Goal: Navigation & Orientation: Find specific page/section

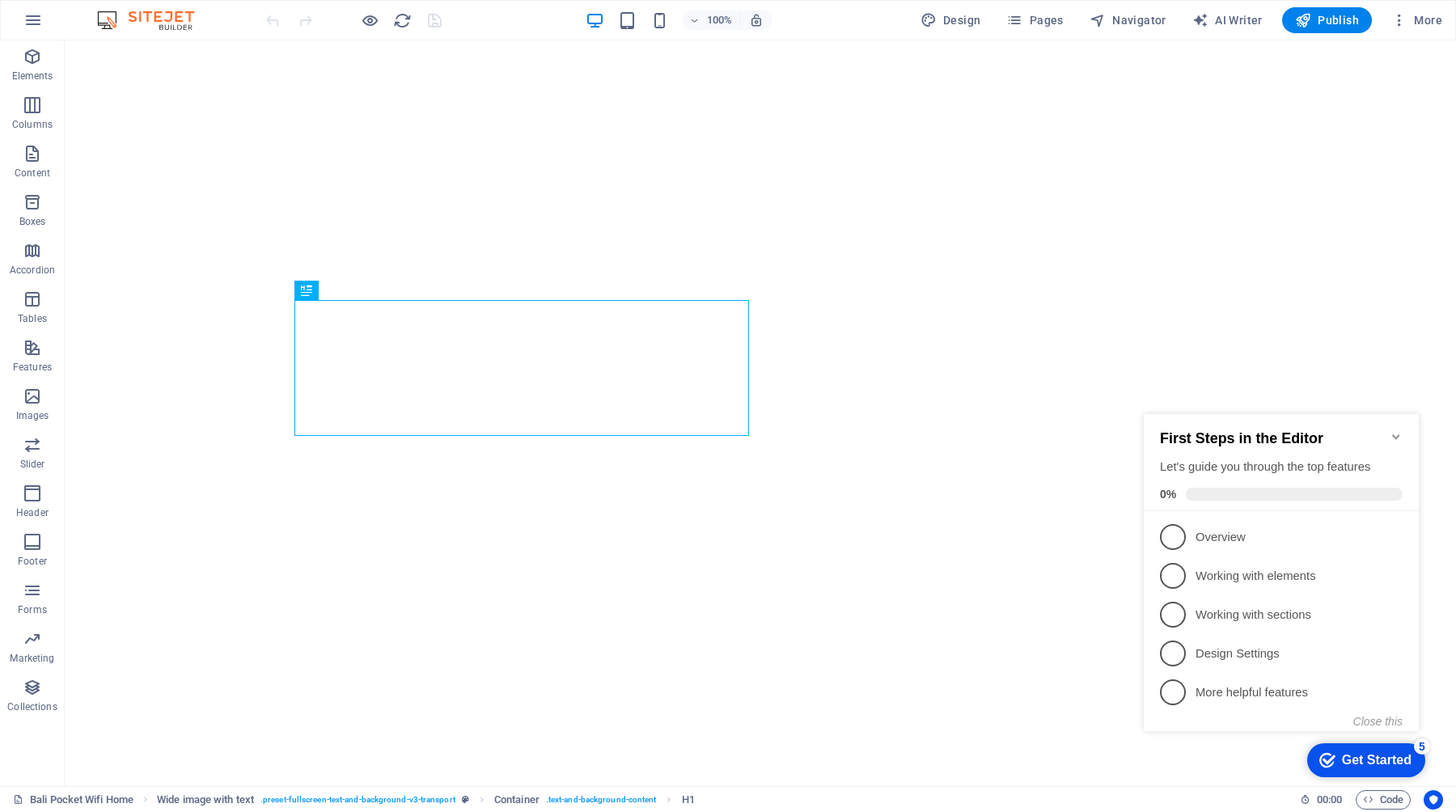
click at [1395, 430] on icon "Minimize checklist" at bounding box center [1397, 437] width 13 height 13
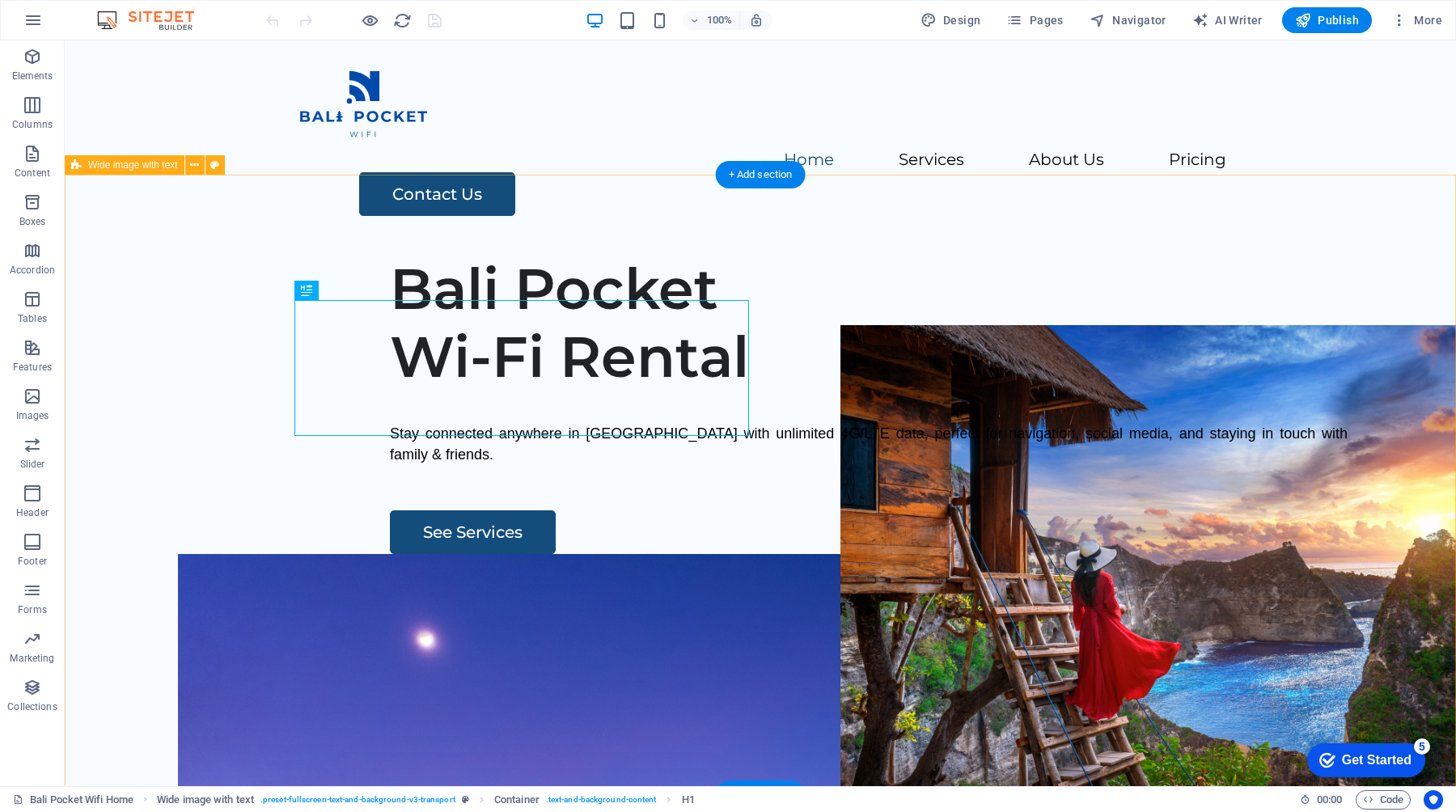
click at [536, 264] on div "Bali Pocket Wi-Fi Rental Stay connected anywhere in Bali with unlimited 4G/LTE …" at bounding box center [760, 552] width 1392 height 620
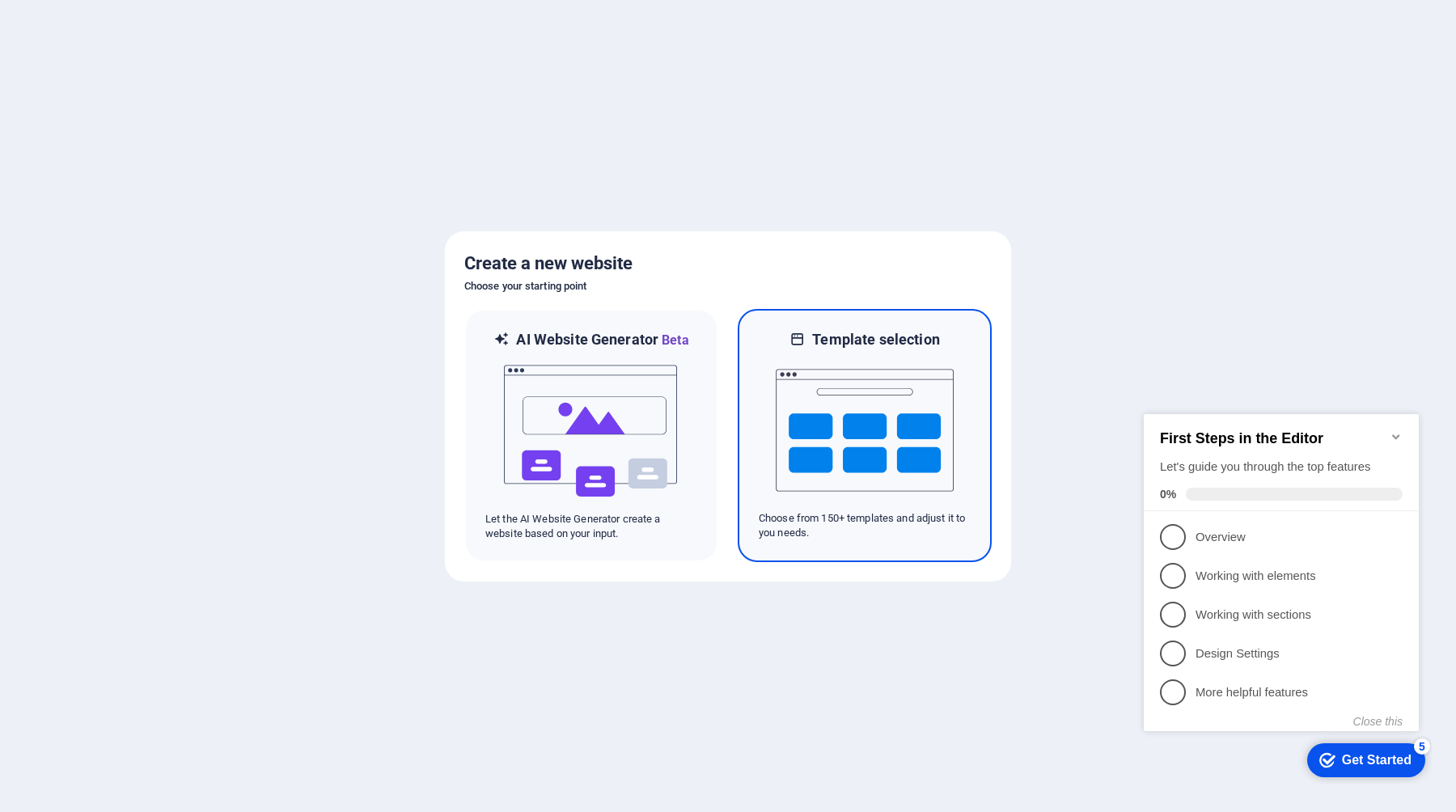
click at [823, 424] on img at bounding box center [865, 430] width 178 height 162
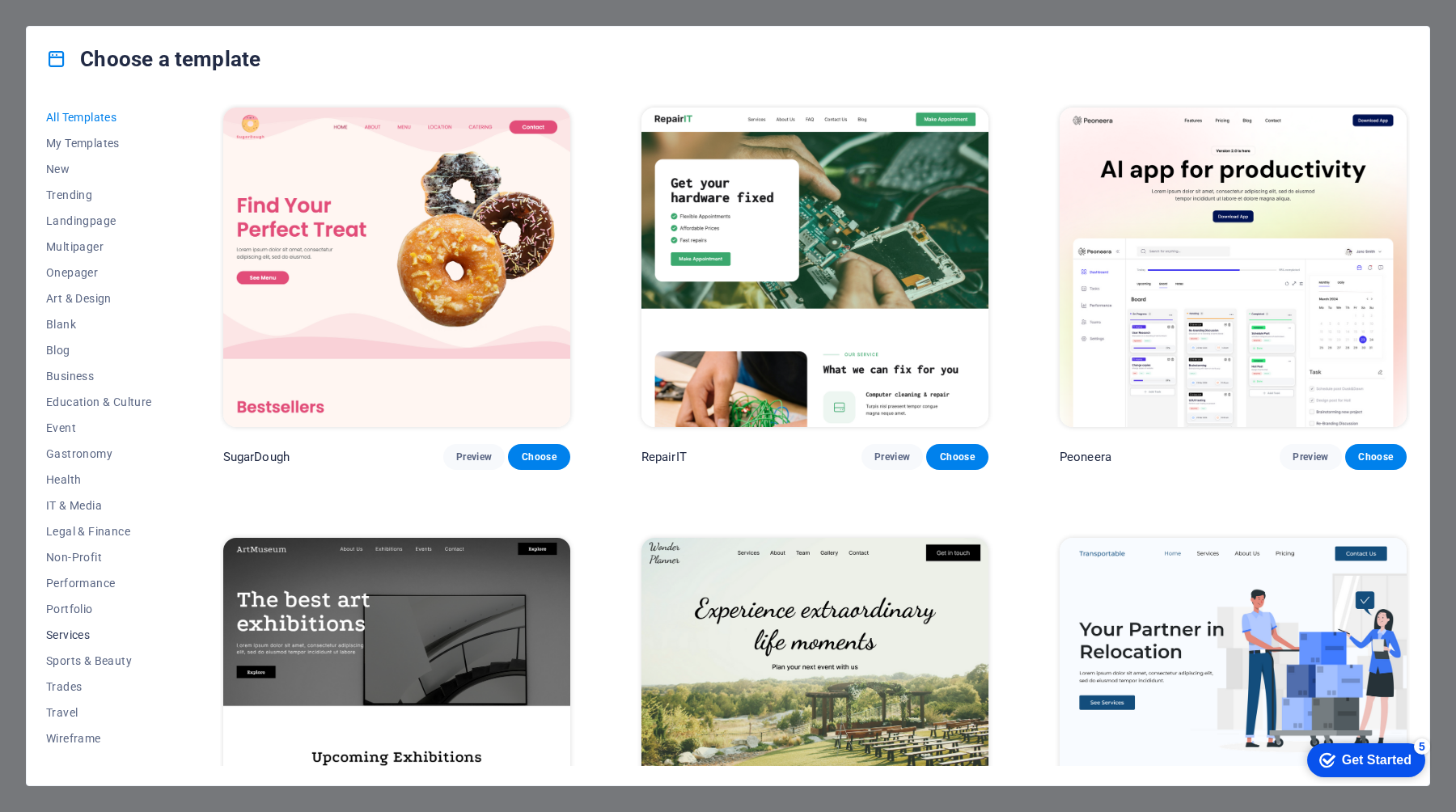
click at [72, 631] on span "Services" at bounding box center [99, 635] width 106 height 13
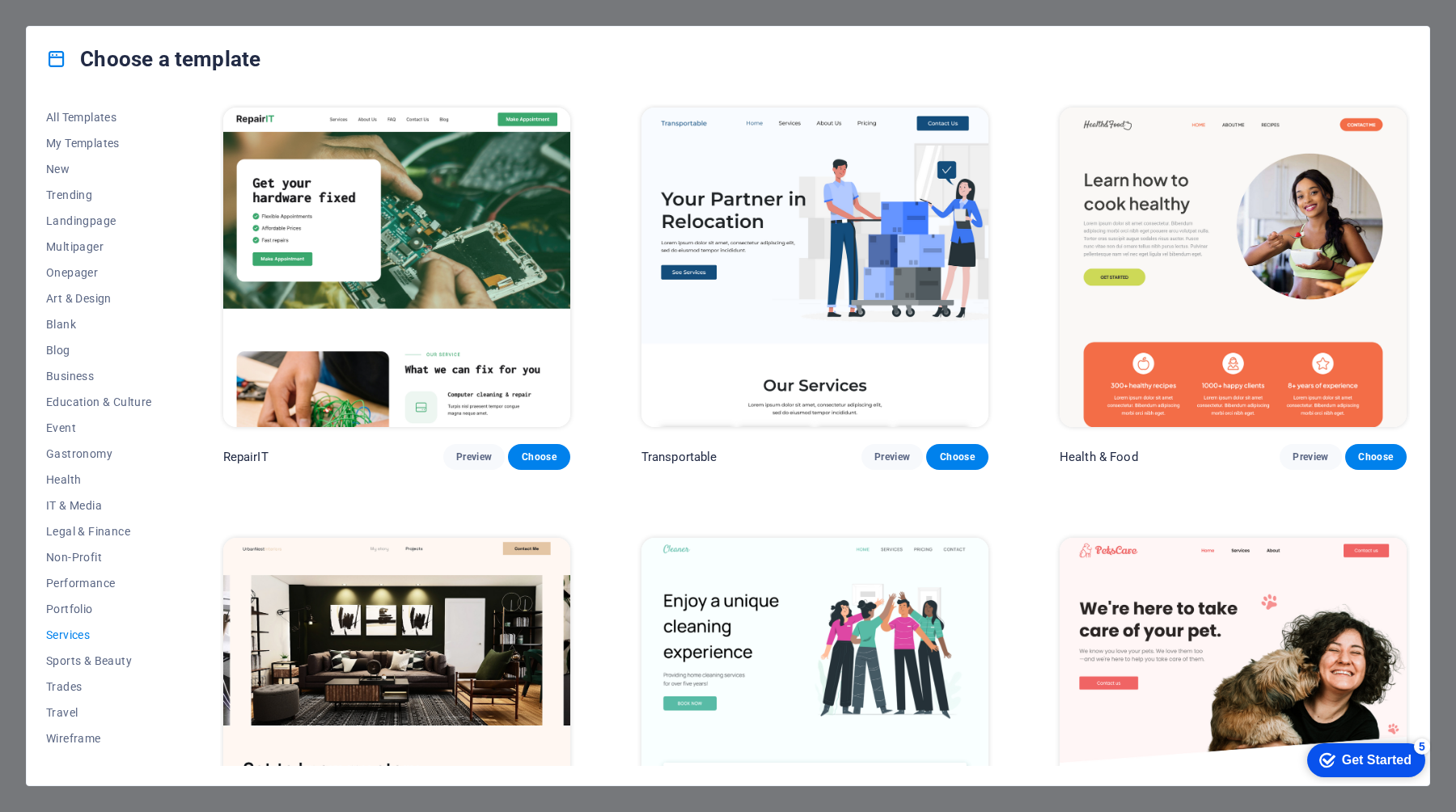
click at [0, 92] on div "Choose a template All Templates My Templates New Trending Landingpage Multipage…" at bounding box center [728, 406] width 1456 height 812
click at [54, 59] on icon at bounding box center [57, 59] width 21 height 21
click at [78, 141] on span "My Templates" at bounding box center [99, 143] width 106 height 13
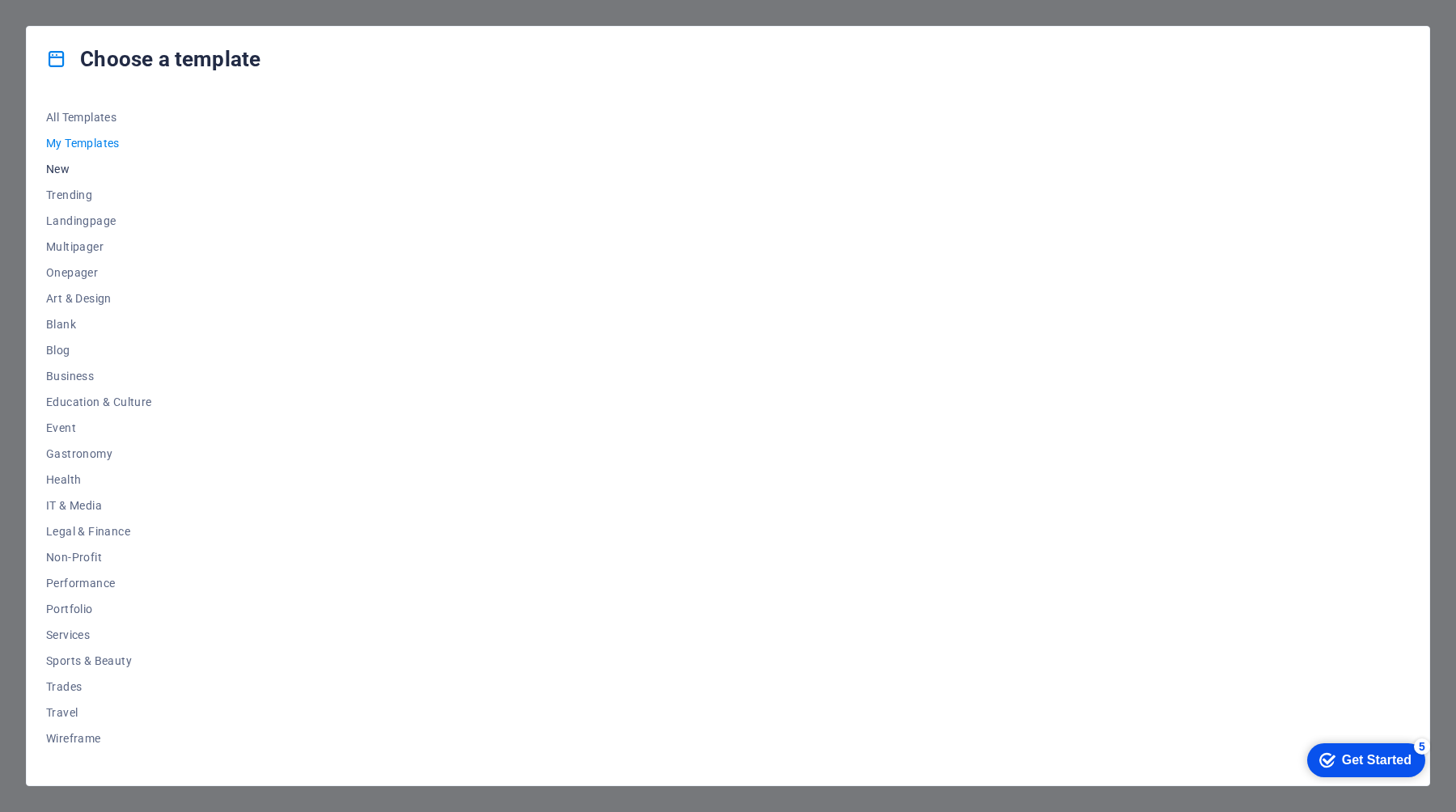
click at [60, 170] on span "New" at bounding box center [99, 169] width 106 height 13
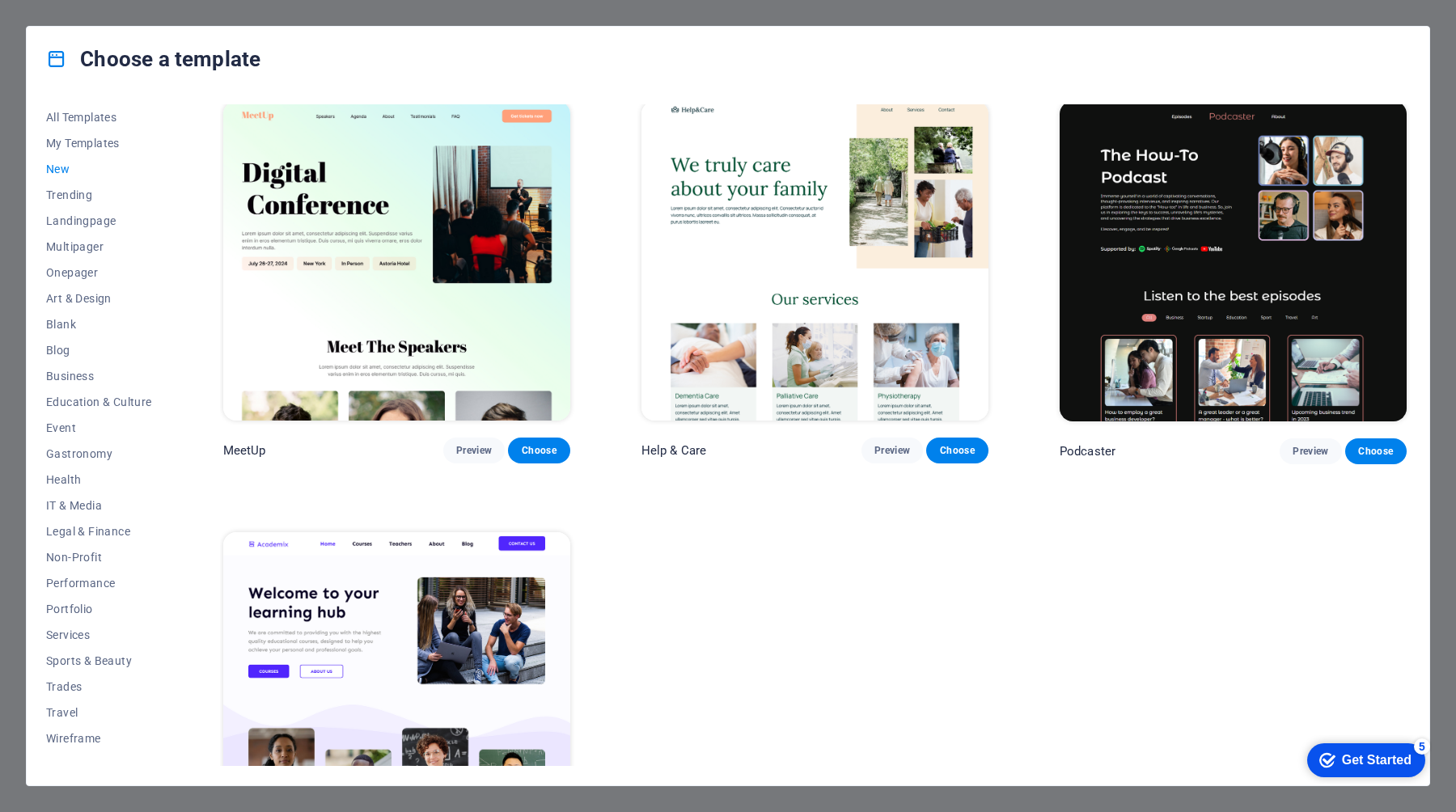
scroll to position [1415, 0]
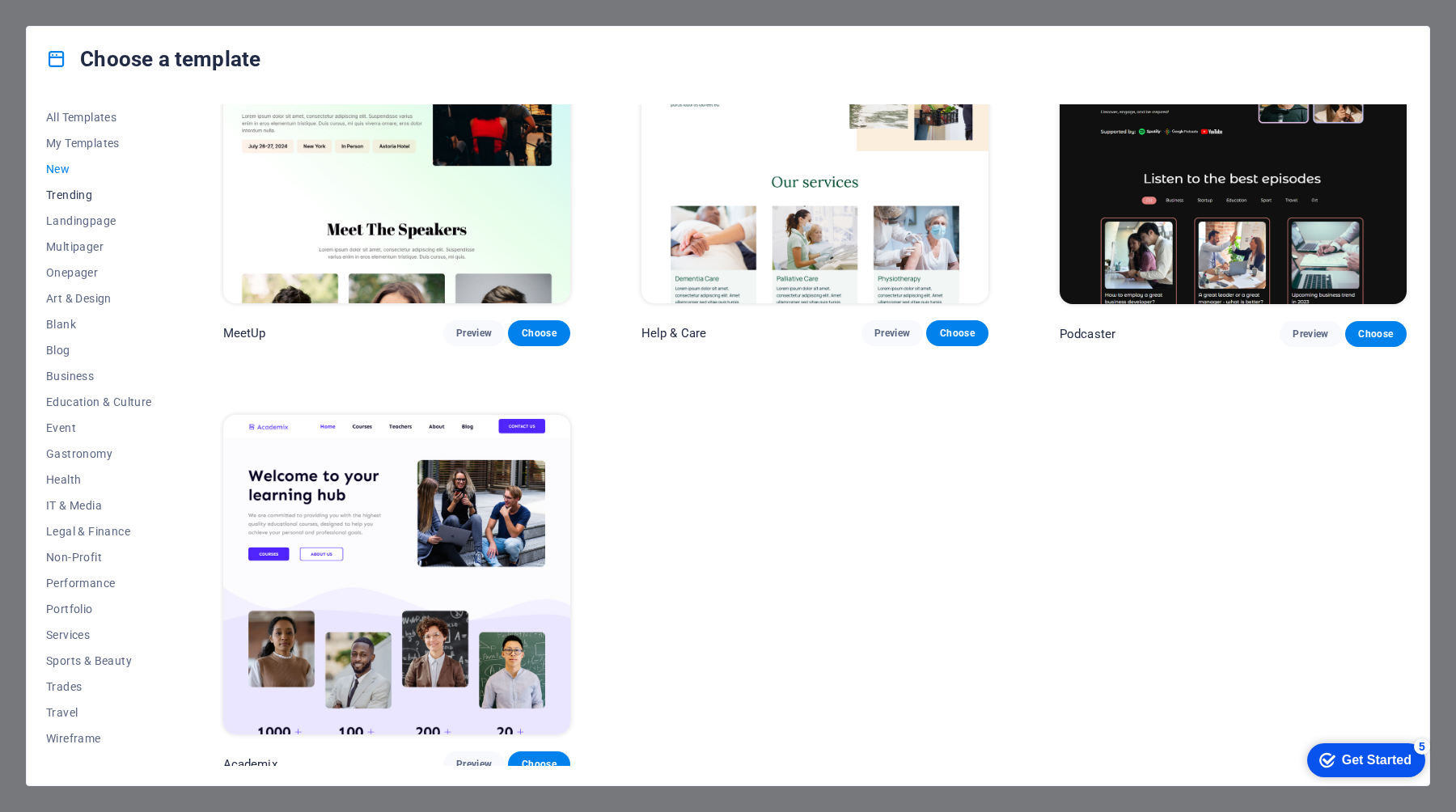
click at [80, 200] on span "Trending" at bounding box center [99, 195] width 106 height 13
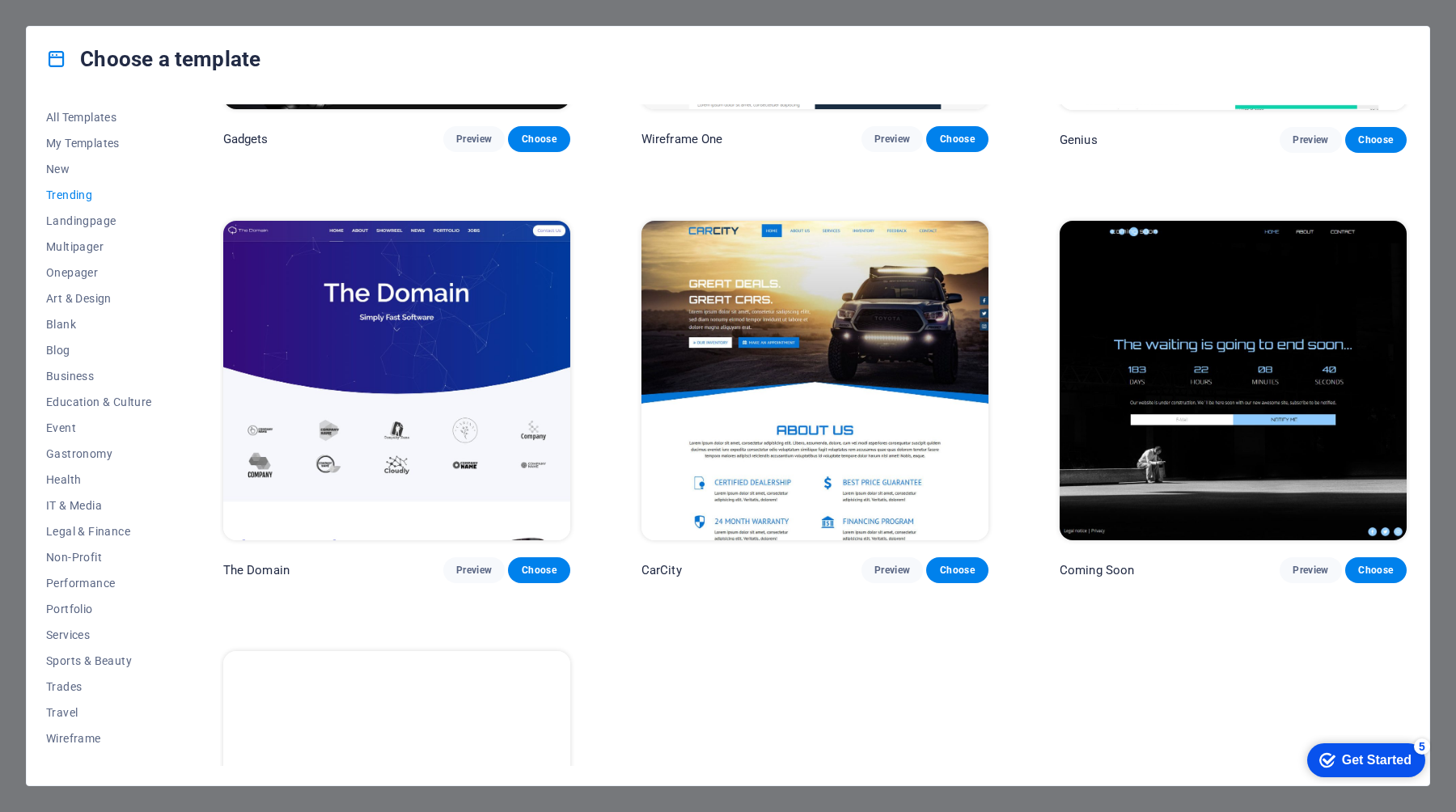
scroll to position [1844, 0]
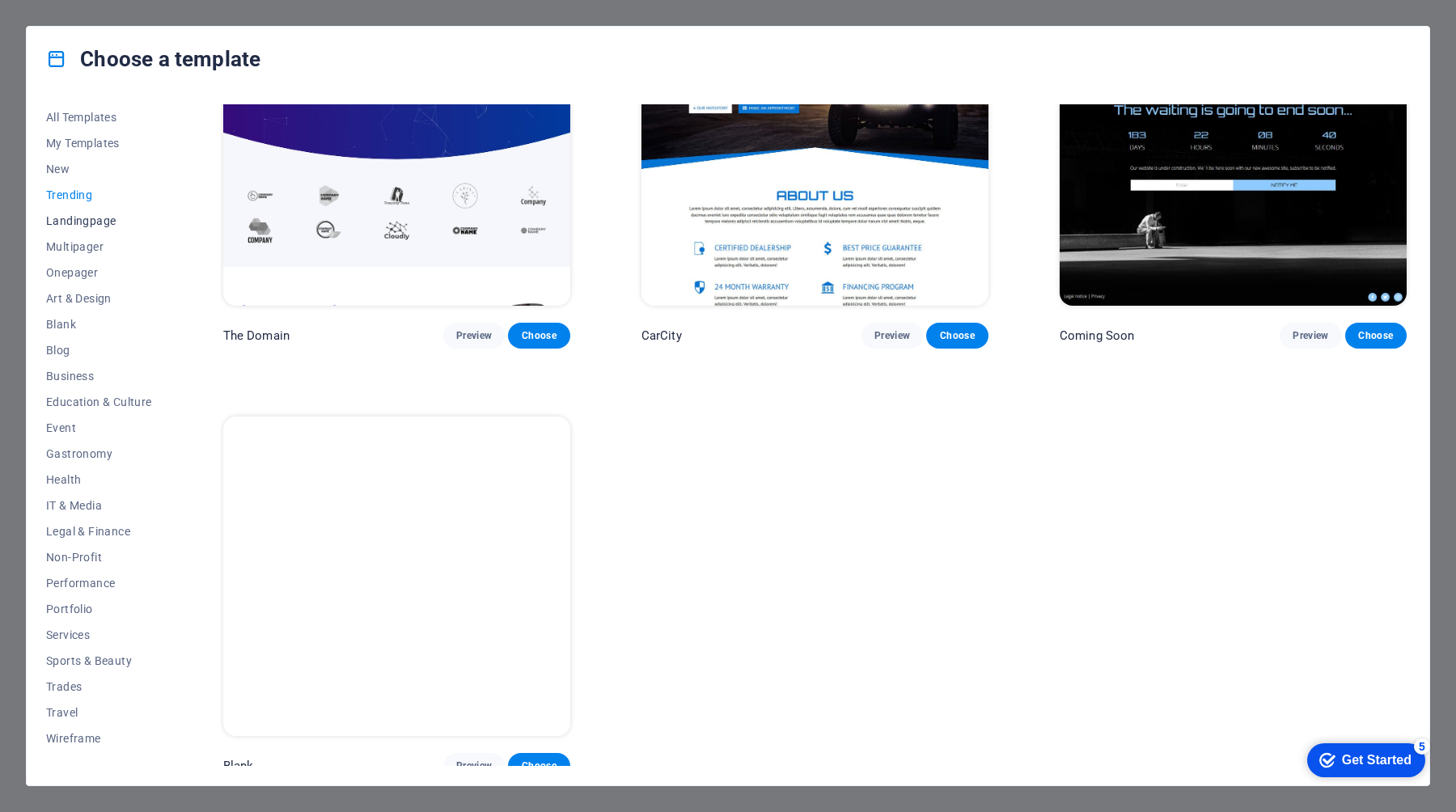
click at [67, 219] on span "Landingpage" at bounding box center [99, 221] width 106 height 13
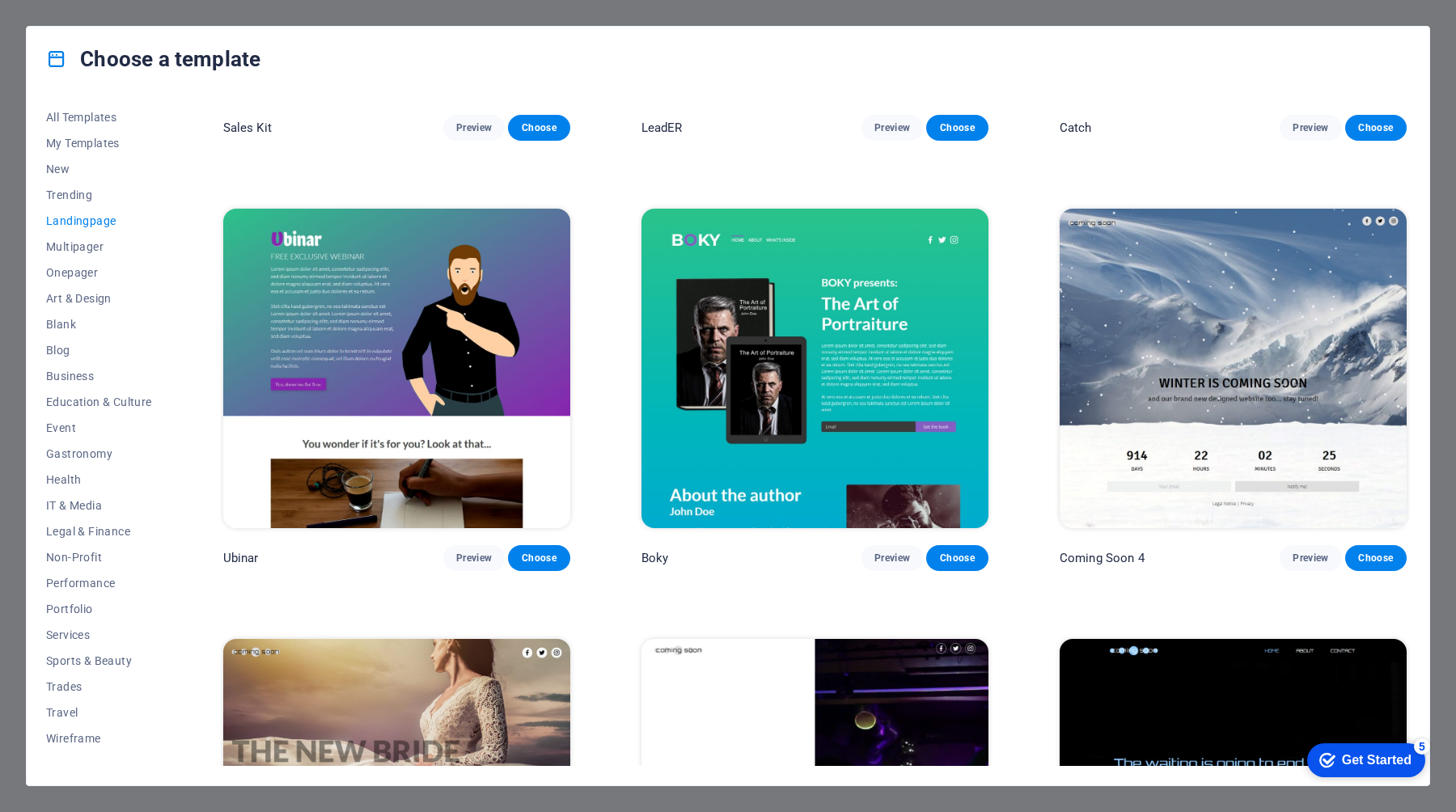
scroll to position [3128, 0]
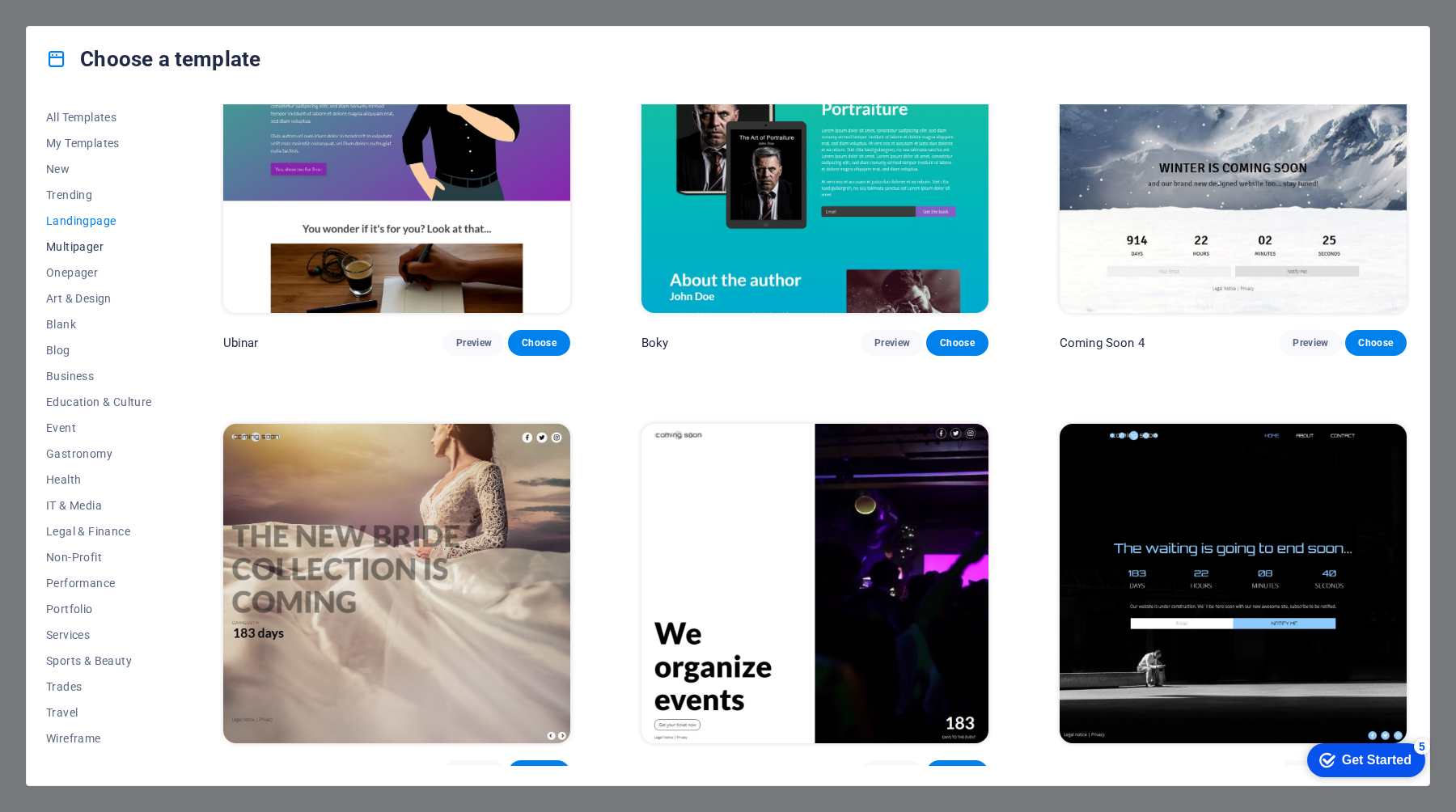
click at [73, 246] on span "Multipager" at bounding box center [99, 246] width 106 height 13
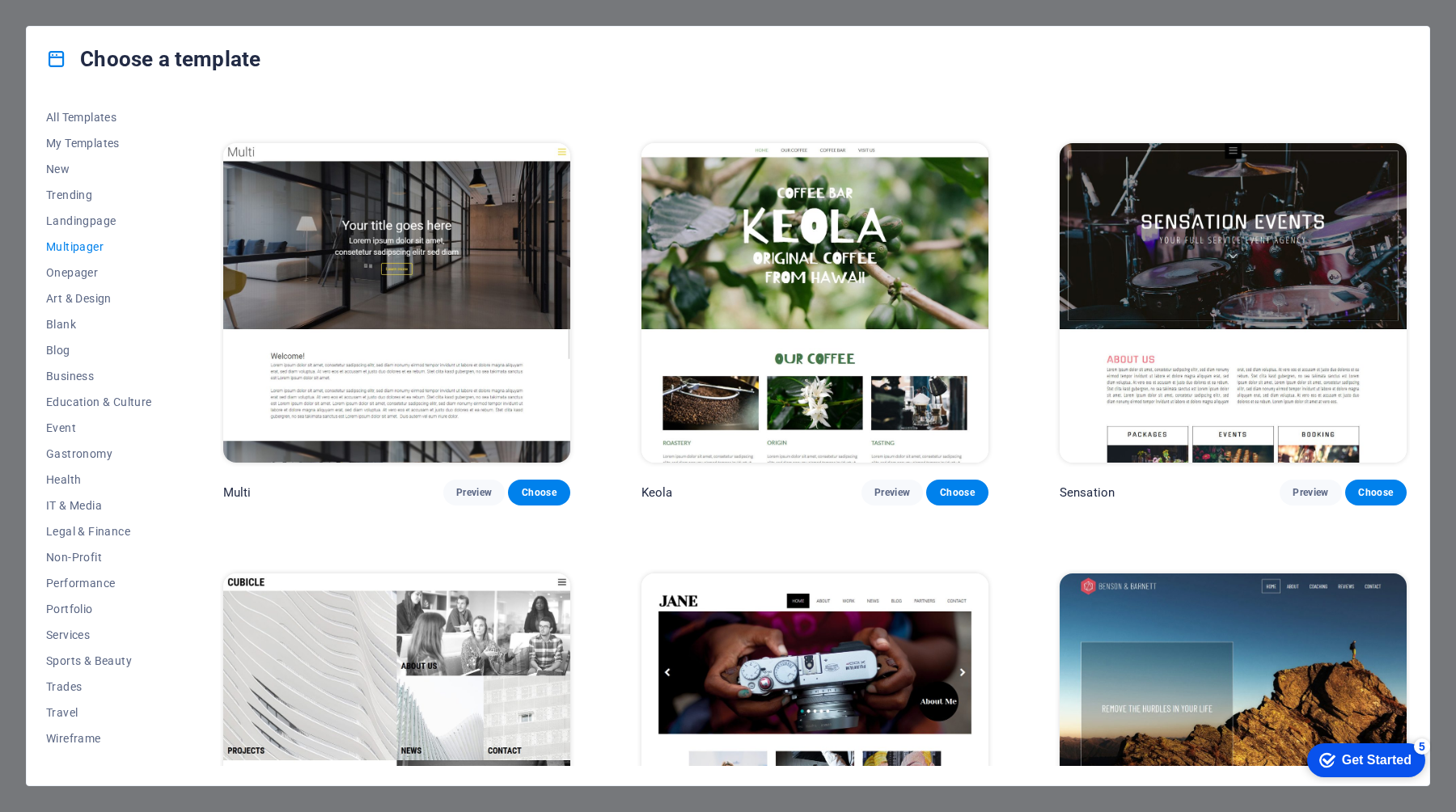
scroll to position [8698, 0]
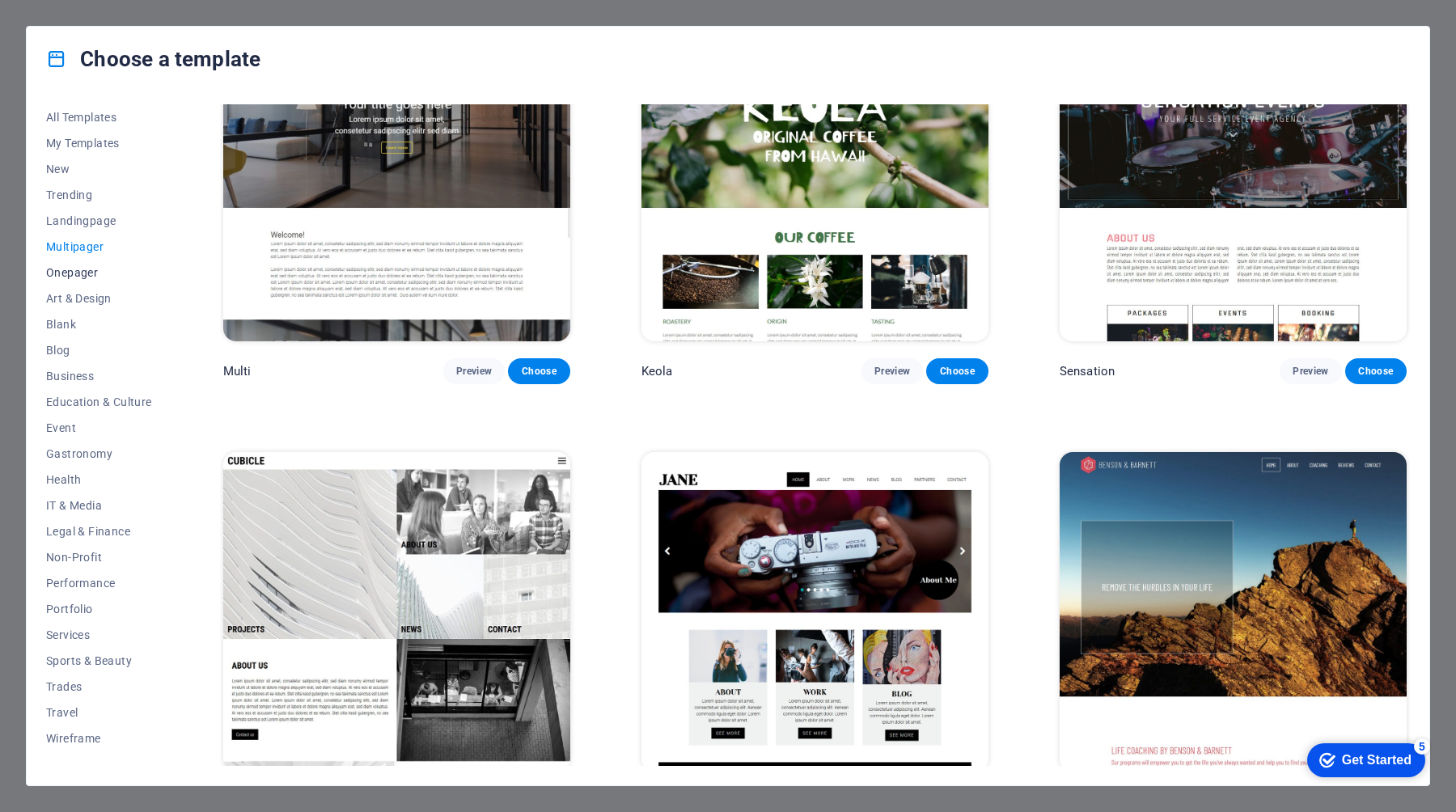
click at [56, 275] on span "Onepager" at bounding box center [99, 273] width 106 height 13
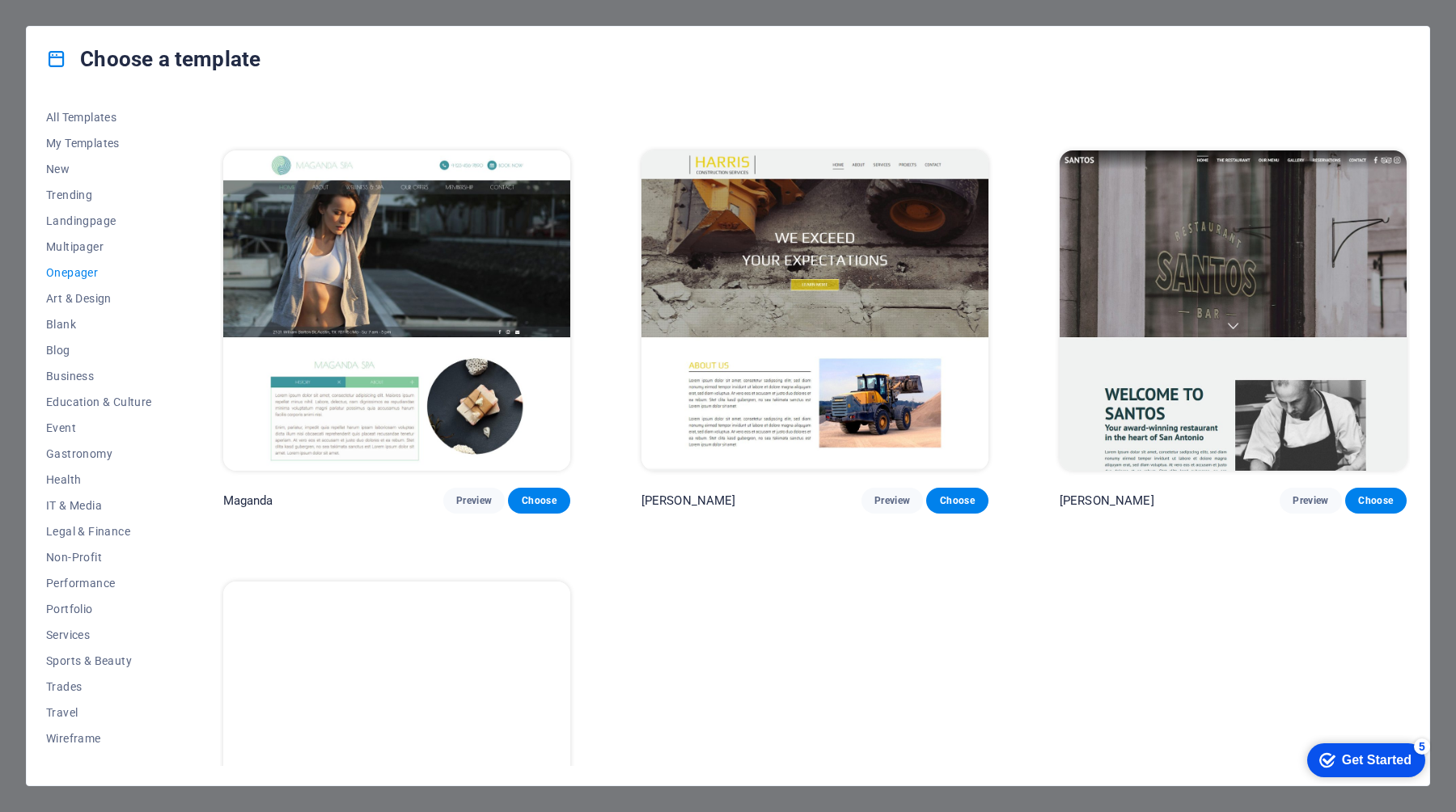
scroll to position [9554, 0]
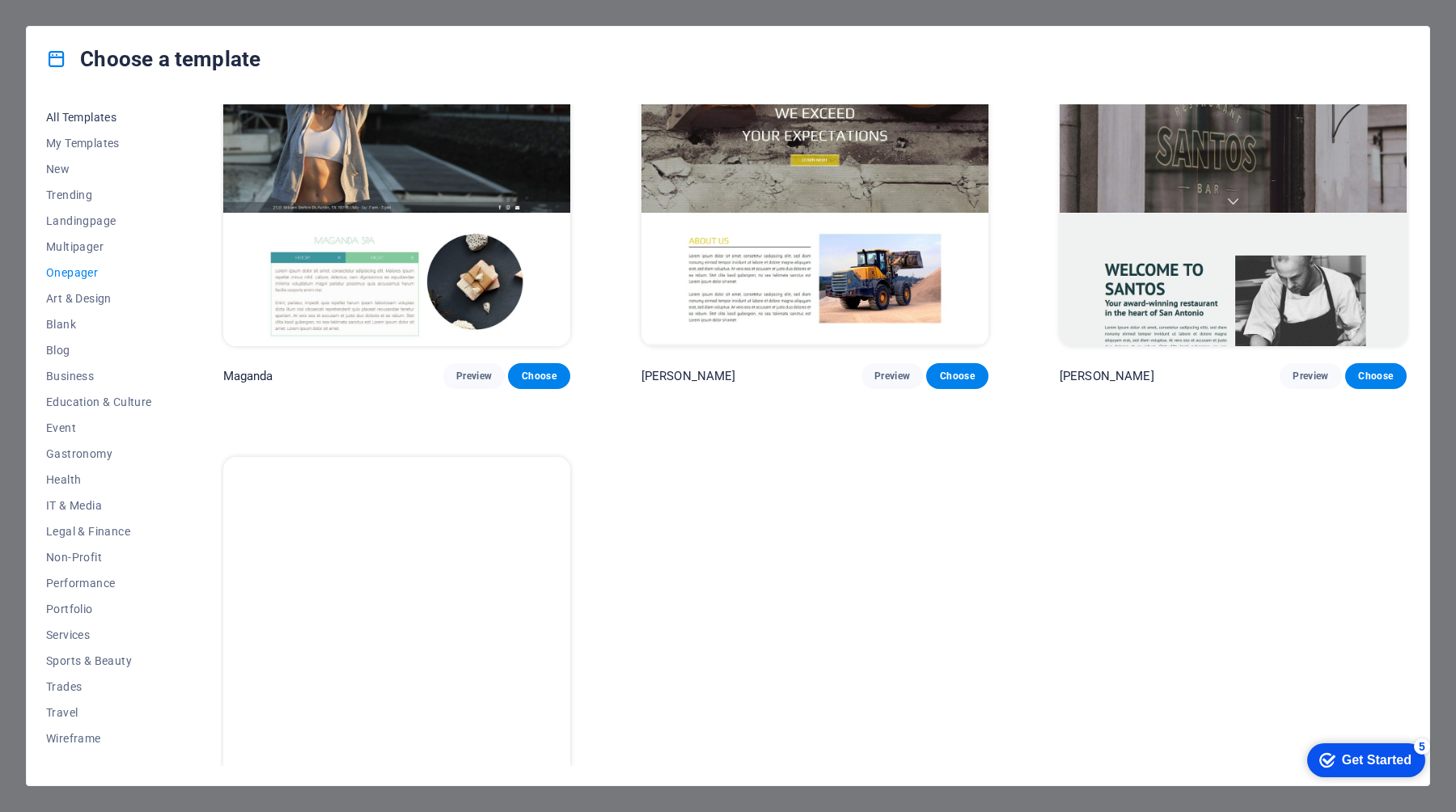
click at [89, 119] on span "All Templates" at bounding box center [99, 117] width 106 height 13
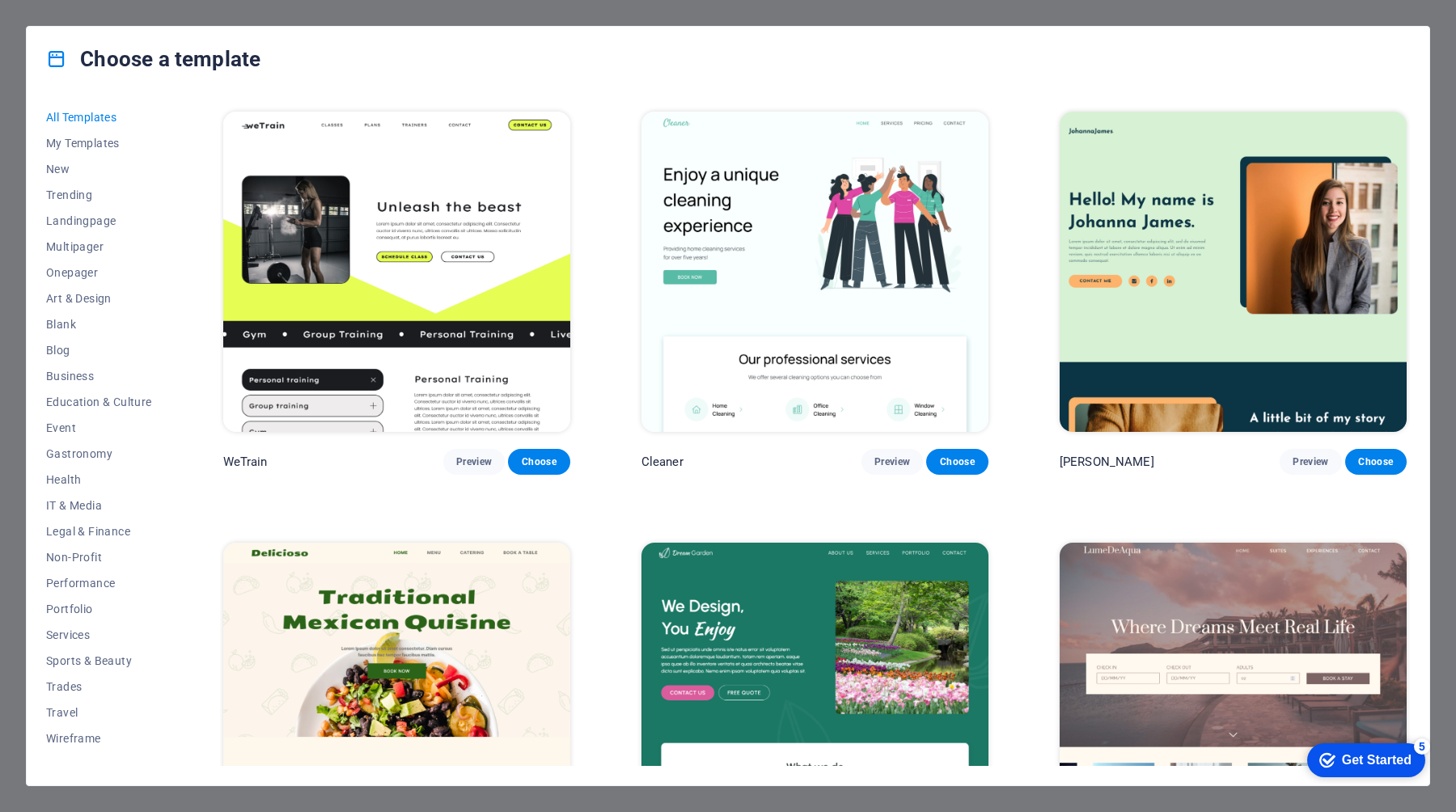
scroll to position [2595, 0]
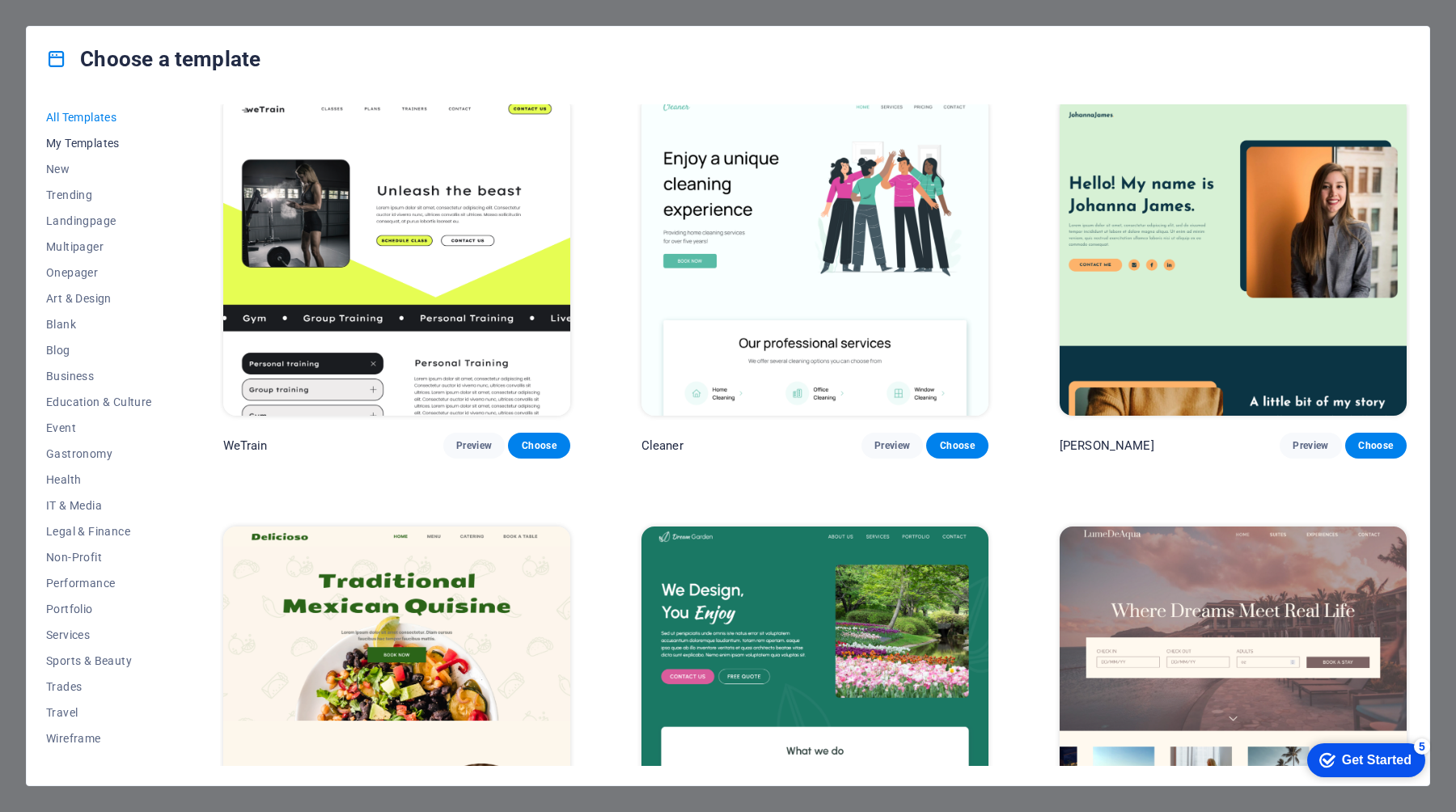
click at [87, 141] on span "My Templates" at bounding box center [99, 143] width 106 height 13
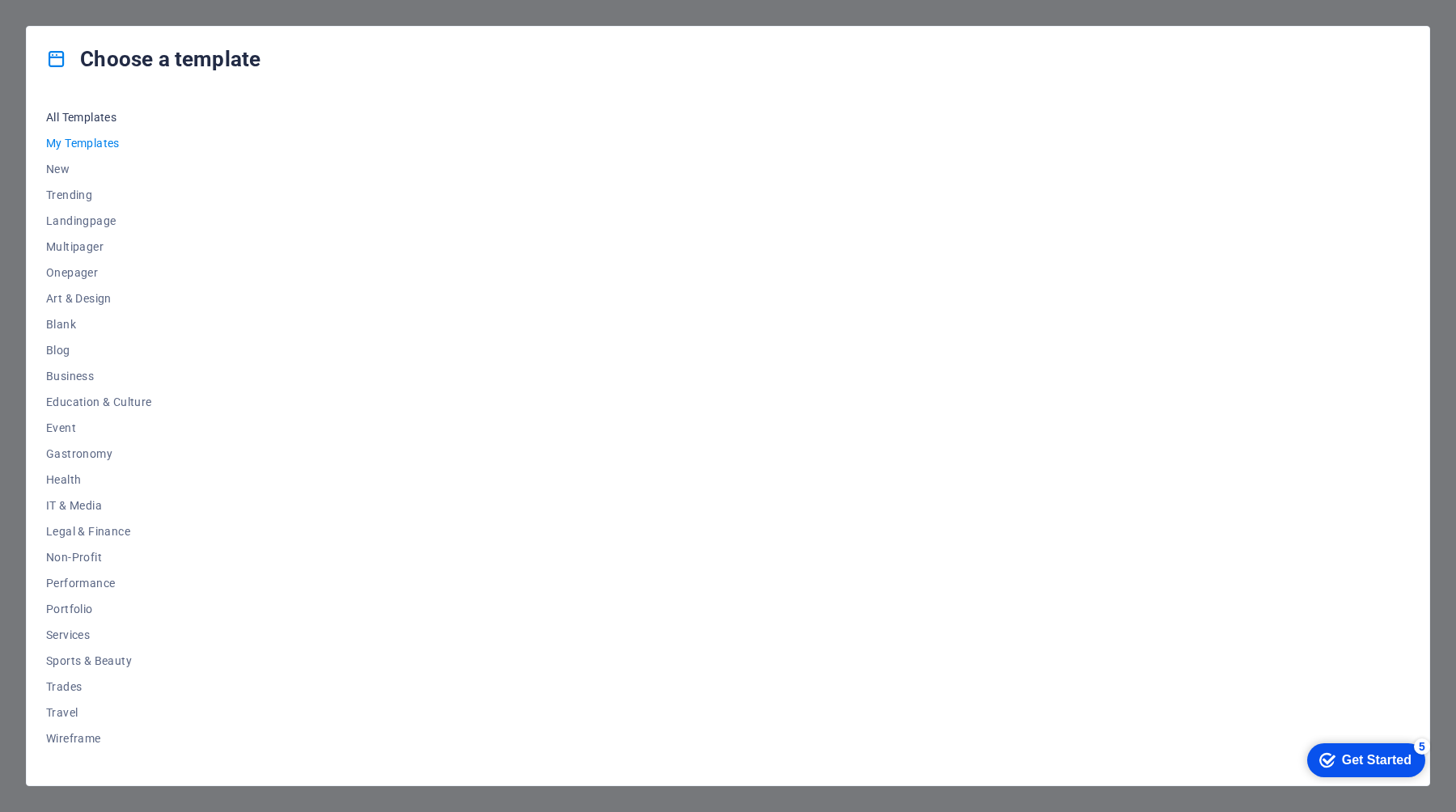
click at [65, 117] on span "All Templates" at bounding box center [99, 117] width 106 height 13
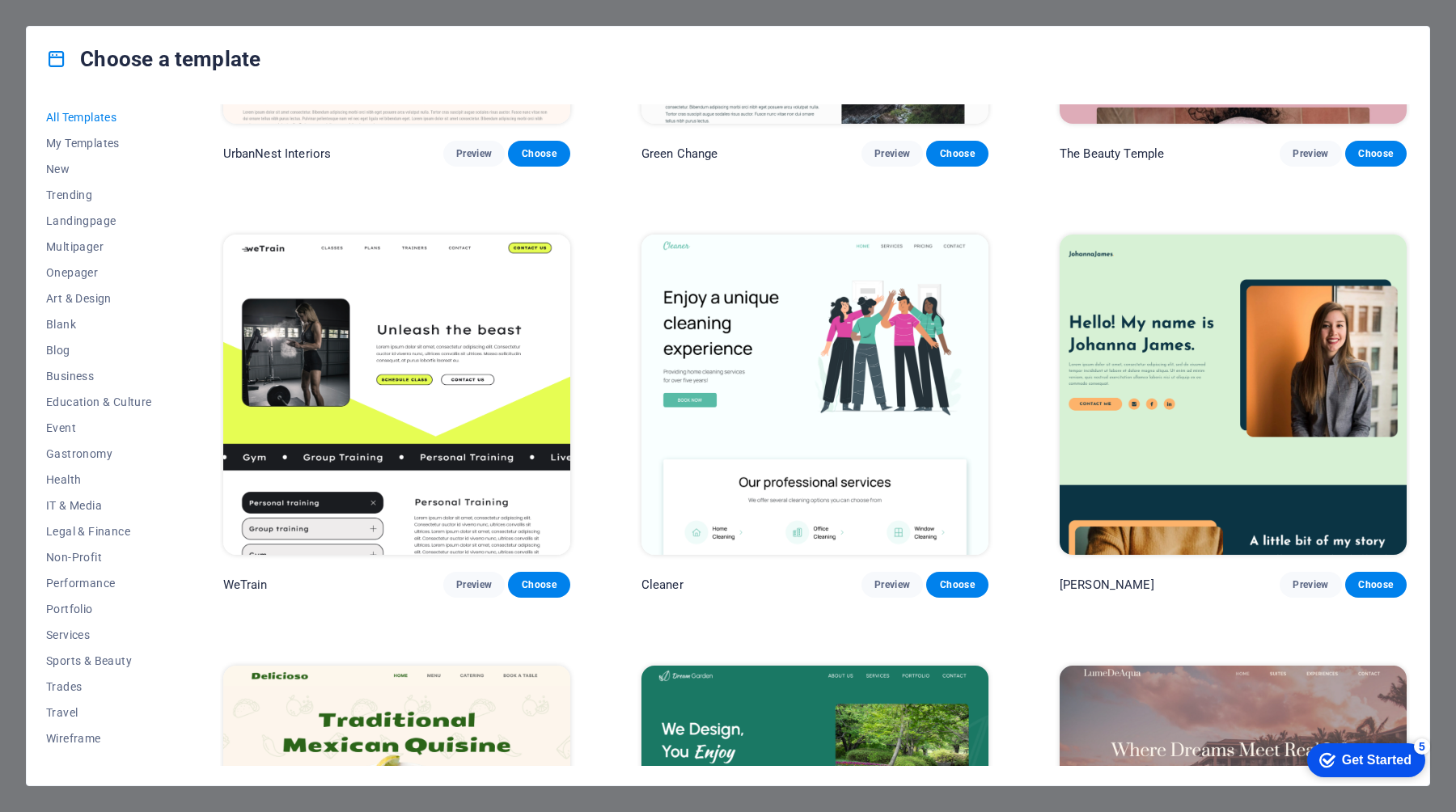
scroll to position [2439, 0]
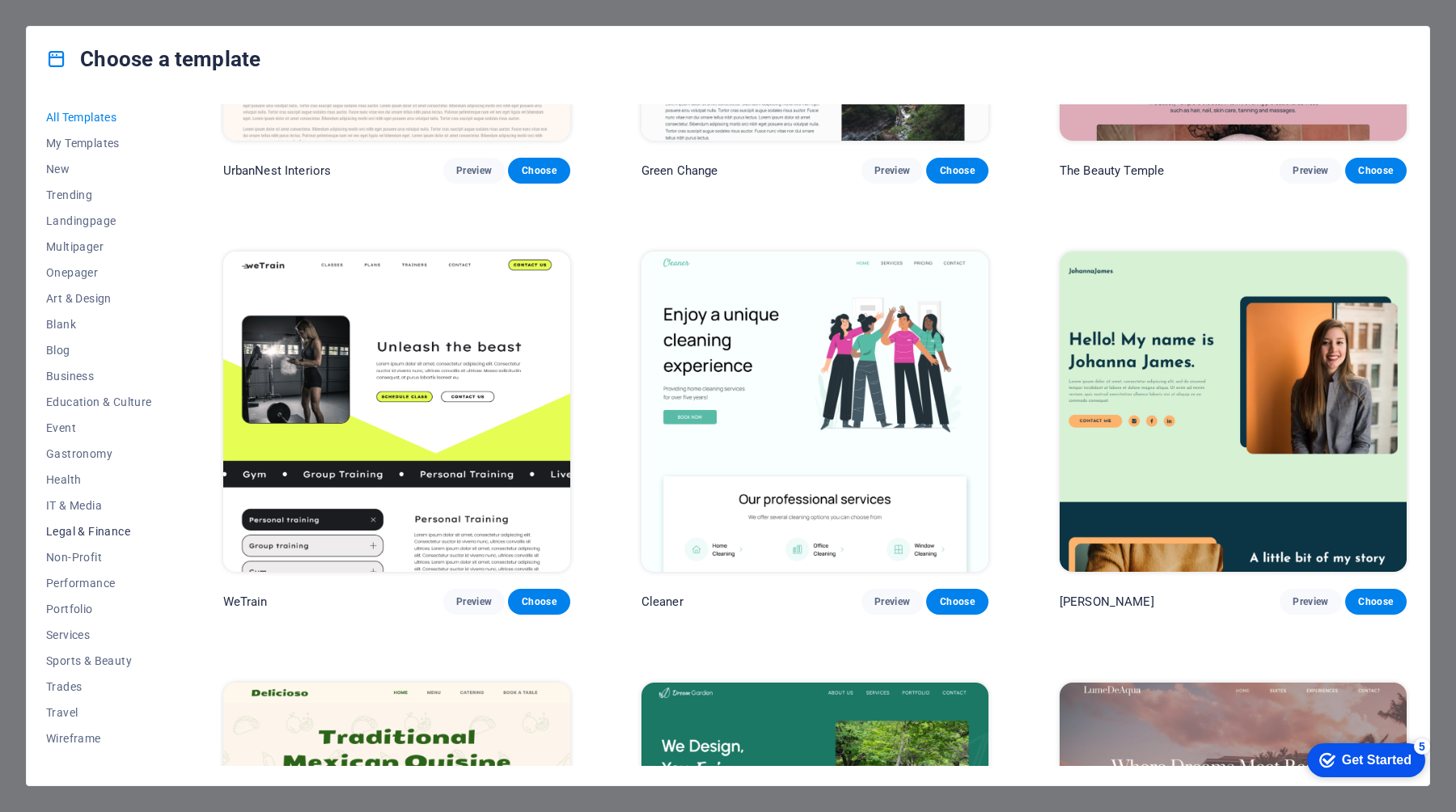
click at [78, 533] on span "Legal & Finance" at bounding box center [99, 532] width 106 height 13
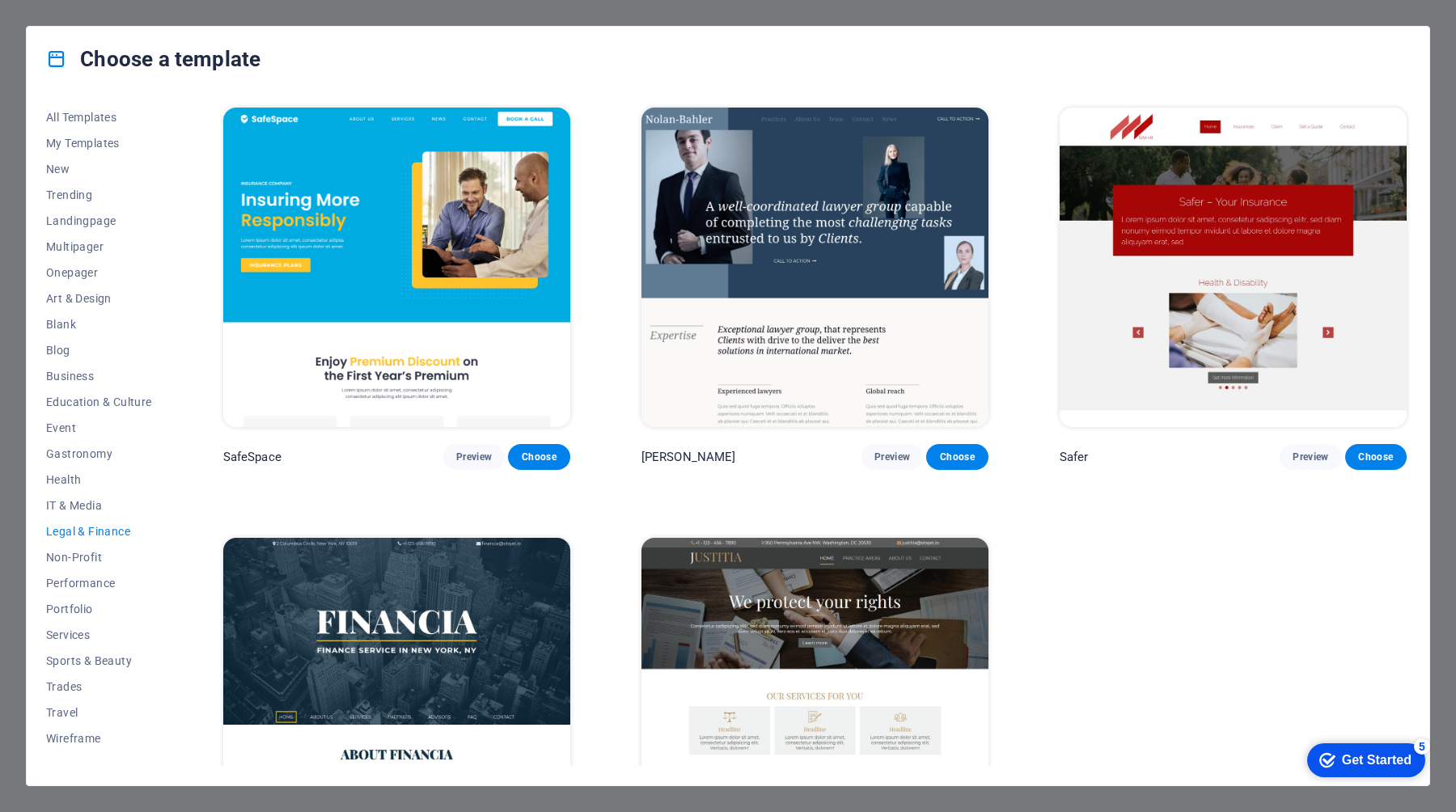
scroll to position [130, 0]
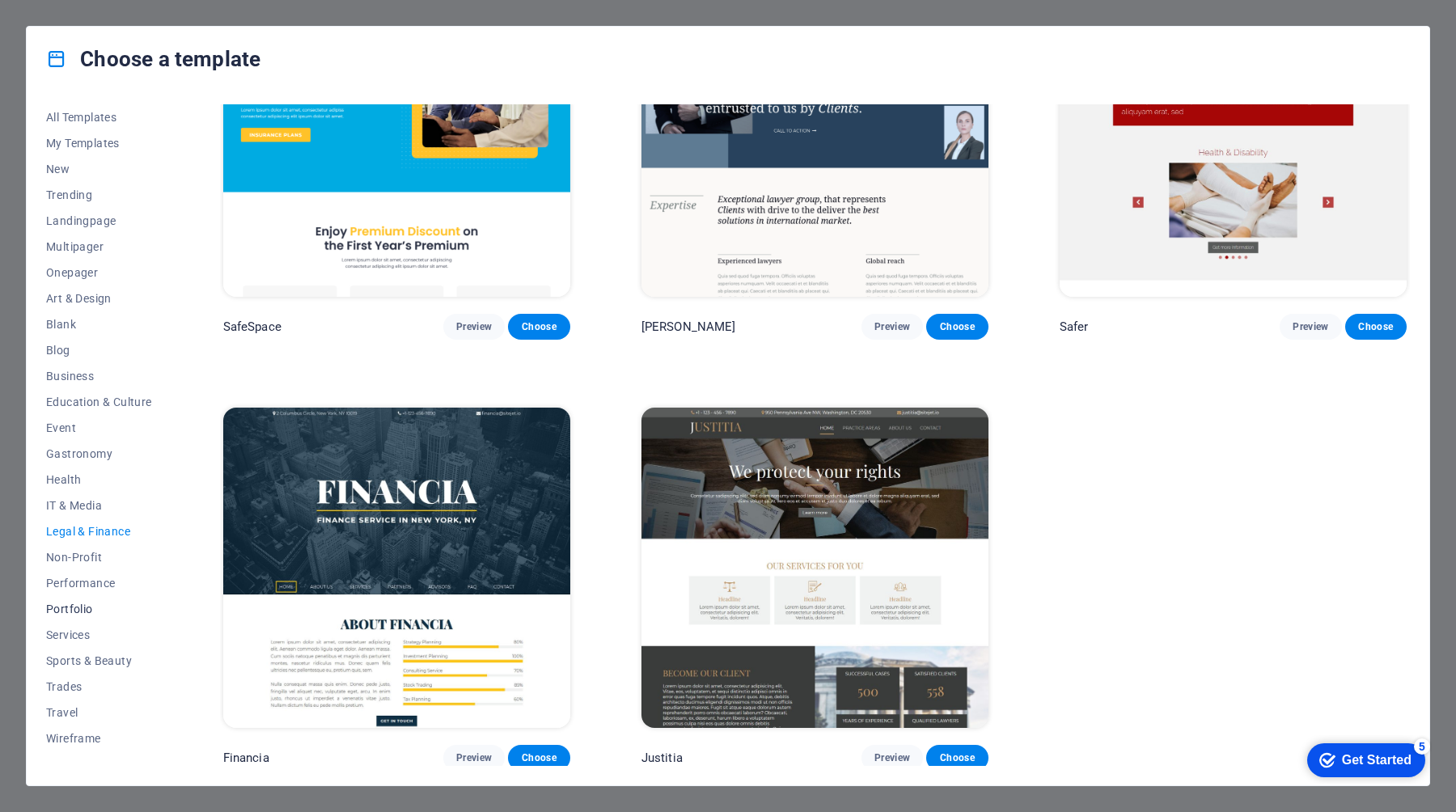
click at [71, 605] on span "Portfolio" at bounding box center [99, 609] width 106 height 13
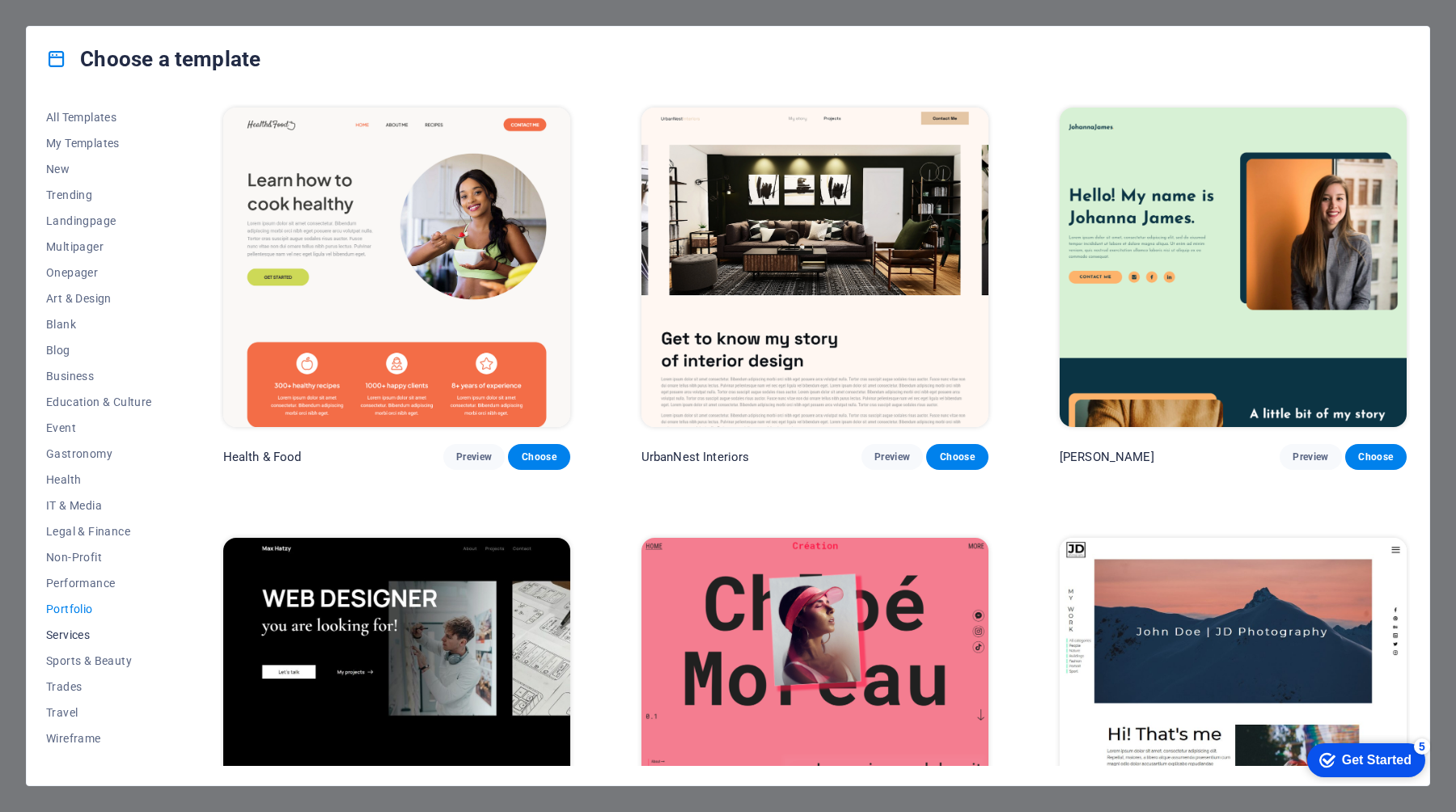
click at [72, 631] on span "Services" at bounding box center [99, 635] width 106 height 13
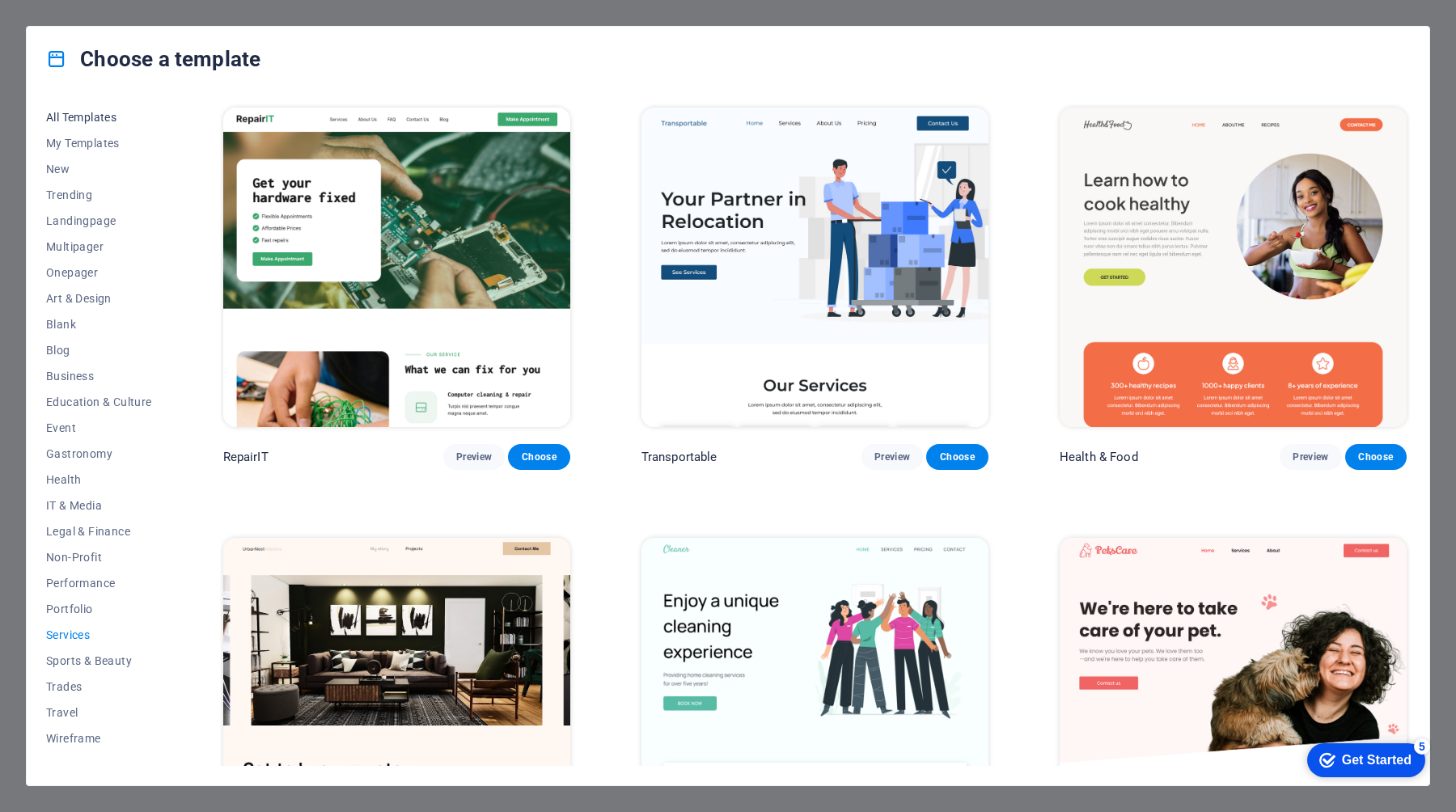
click at [73, 117] on span "All Templates" at bounding box center [99, 117] width 106 height 13
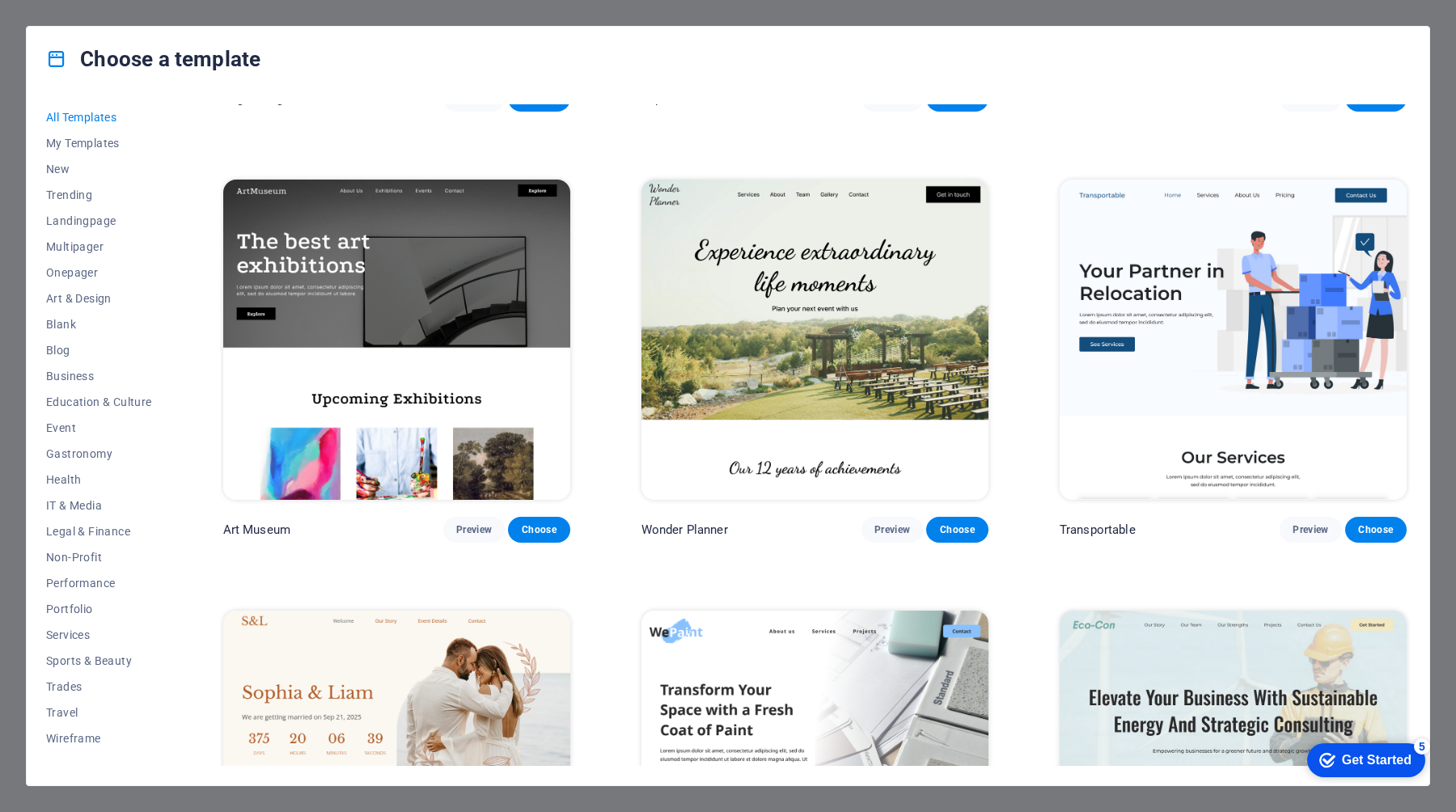
scroll to position [370, 0]
